Goal: Information Seeking & Learning: Learn about a topic

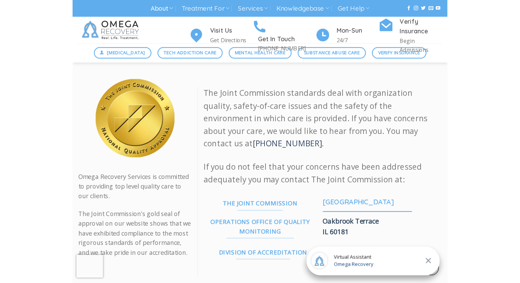
scroll to position [766, 0]
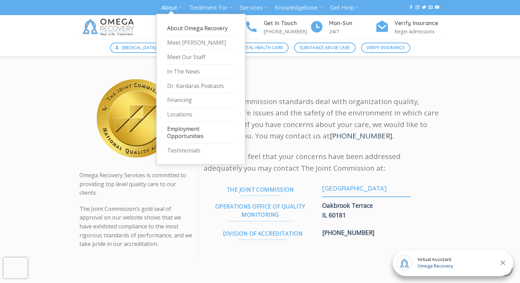
click at [186, 129] on link "Employment Opportunities" at bounding box center [200, 133] width 67 height 22
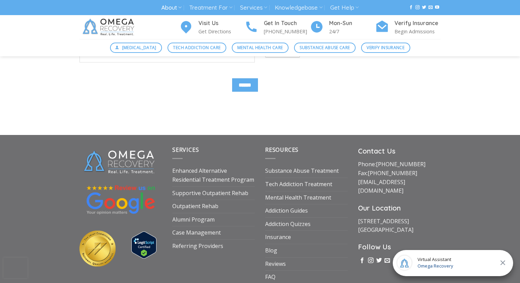
scroll to position [495, 0]
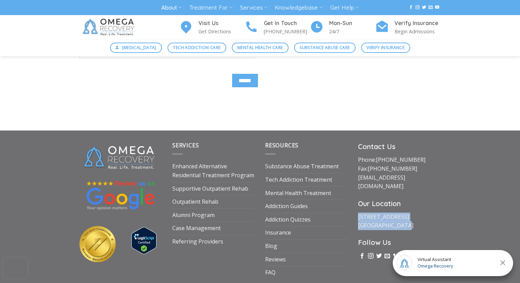
drag, startPoint x: 404, startPoint y: 218, endPoint x: 357, endPoint y: 209, distance: 48.5
click at [357, 209] on div "Contact Us Phone: (512) 601-5407 Fax: (855) 747-7980 intake@omegarecovery.org O…" at bounding box center [399, 210] width 93 height 138
copy link "1710 Evergreen Ave Suite B Austin, TX 78704"
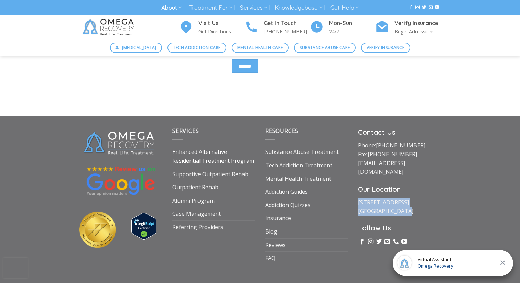
scroll to position [511, 0]
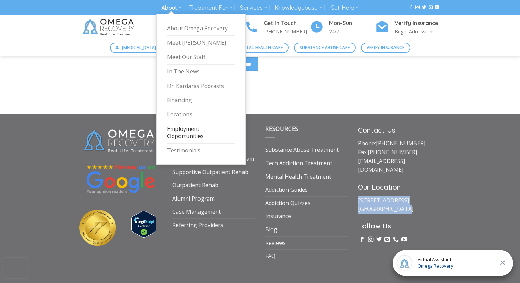
click at [174, 8] on link "About" at bounding box center [171, 7] width 20 height 13
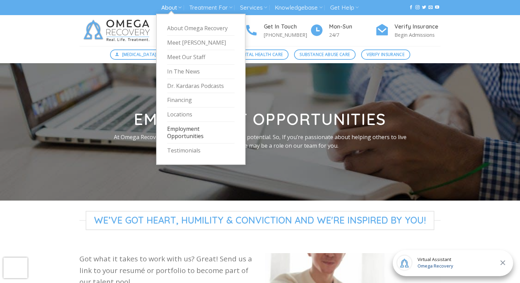
click at [185, 132] on link "Employment Opportunities" at bounding box center [200, 133] width 67 height 22
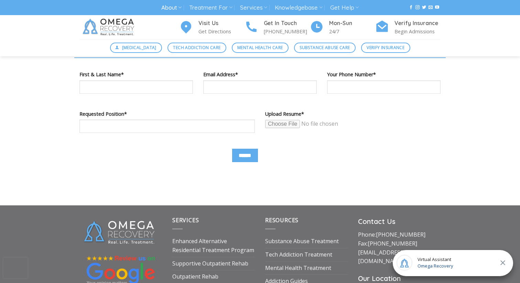
scroll to position [427, 0]
